Goal: Navigation & Orientation: Find specific page/section

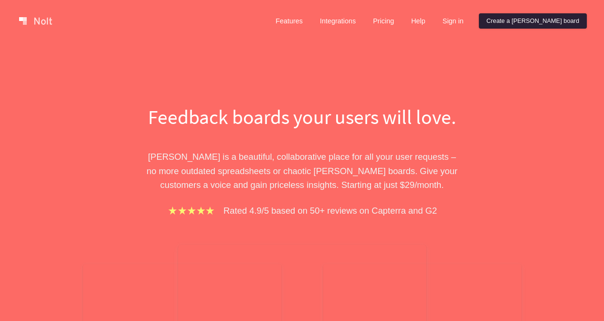
click at [547, 21] on link "Create a [PERSON_NAME] board" at bounding box center [533, 20] width 108 height 15
click at [544, 21] on link "Create a [PERSON_NAME] board" at bounding box center [533, 20] width 108 height 15
click at [542, 21] on link "Create a [PERSON_NAME] board" at bounding box center [533, 20] width 108 height 15
click at [536, 20] on link "Create a [PERSON_NAME] board" at bounding box center [533, 20] width 108 height 15
click at [310, 21] on link "Features" at bounding box center [289, 20] width 42 height 15
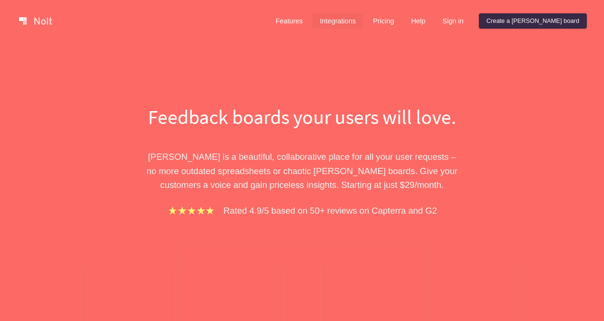
click at [363, 21] on link "Integrations" at bounding box center [337, 20] width 51 height 15
click at [401, 23] on link "Pricing" at bounding box center [383, 20] width 36 height 15
click at [433, 23] on link "Help" at bounding box center [418, 20] width 30 height 15
click at [471, 22] on link "Sign in" at bounding box center [453, 20] width 36 height 15
click at [551, 21] on link "Create a [PERSON_NAME] board" at bounding box center [533, 20] width 108 height 15
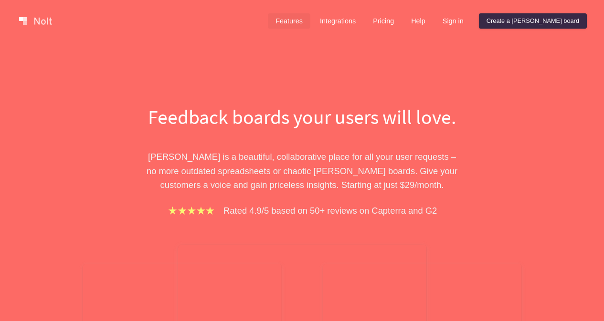
click at [310, 21] on link "Features" at bounding box center [289, 20] width 42 height 15
click at [363, 20] on link "Integrations" at bounding box center [337, 20] width 51 height 15
click at [401, 15] on link "Pricing" at bounding box center [383, 20] width 36 height 15
click at [433, 18] on link "Help" at bounding box center [418, 20] width 30 height 15
click at [471, 17] on link "Sign in" at bounding box center [453, 20] width 36 height 15
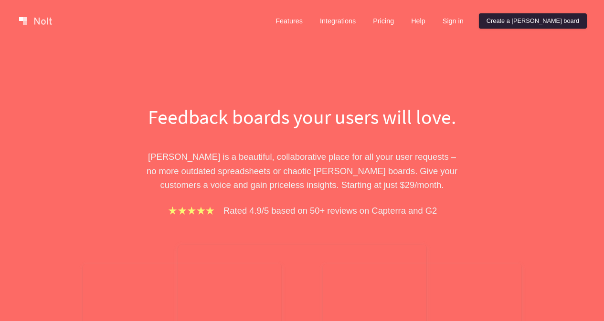
click at [530, 22] on link "Create a [PERSON_NAME] board" at bounding box center [533, 20] width 108 height 15
click at [471, 22] on link "Sign in" at bounding box center [453, 20] width 36 height 15
click at [433, 19] on link "Help" at bounding box center [418, 20] width 30 height 15
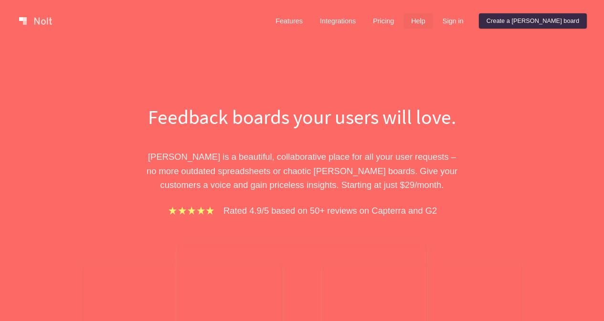
click at [433, 22] on link "Help" at bounding box center [418, 20] width 30 height 15
click at [401, 20] on link "Pricing" at bounding box center [383, 20] width 36 height 15
click at [363, 20] on link "Integrations" at bounding box center [337, 20] width 51 height 15
click at [310, 21] on link "Features" at bounding box center [289, 20] width 42 height 15
click at [221, 216] on div "Rated 4.9/5 based on 50+ reviews on Capterra and G2" at bounding box center [301, 211] width 329 height 14
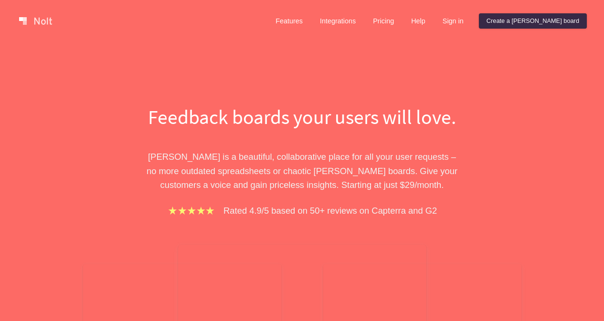
click at [210, 211] on img at bounding box center [191, 210] width 49 height 11
click at [534, 17] on link "Create a [PERSON_NAME] board" at bounding box center [533, 20] width 108 height 15
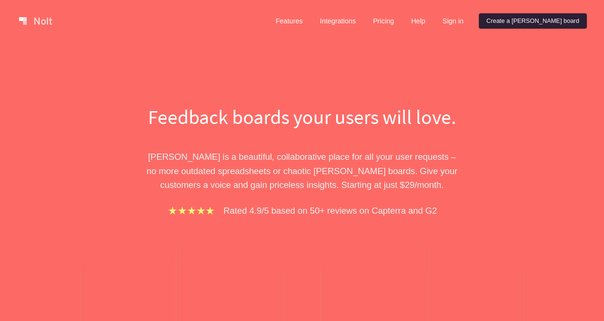
click at [534, 17] on link "Create a [PERSON_NAME] board" at bounding box center [533, 20] width 108 height 15
click at [528, 19] on link "Create a [PERSON_NAME] board" at bounding box center [533, 20] width 108 height 15
